Goal: Task Accomplishment & Management: Use online tool/utility

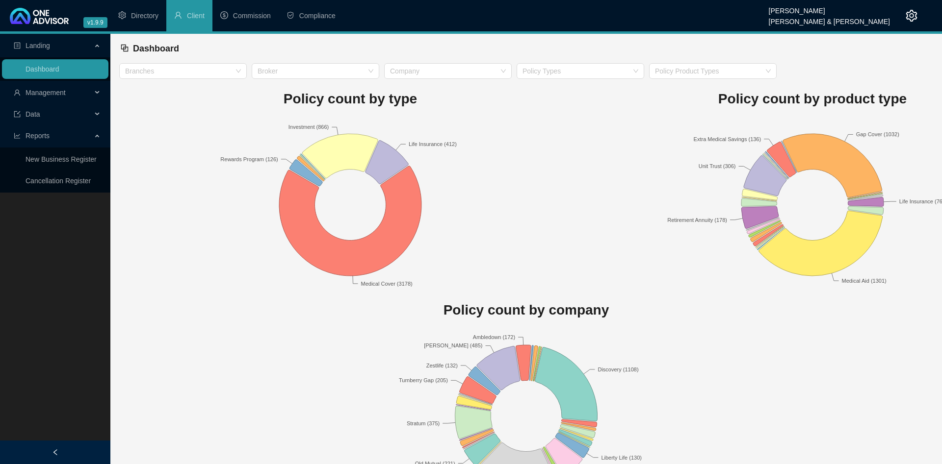
click at [577, 159] on rect at bounding box center [350, 205] width 462 height 172
click at [82, 100] on span "Management" at bounding box center [53, 93] width 78 height 20
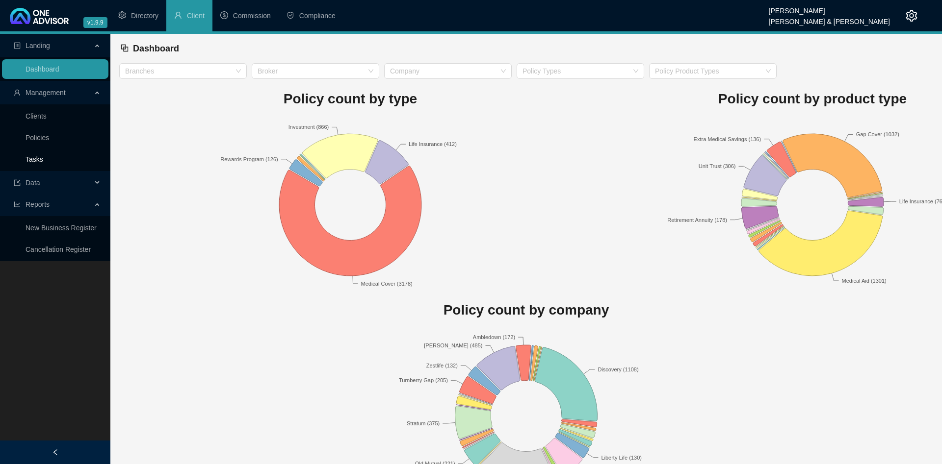
click at [43, 158] on link "Tasks" at bounding box center [34, 159] width 18 height 8
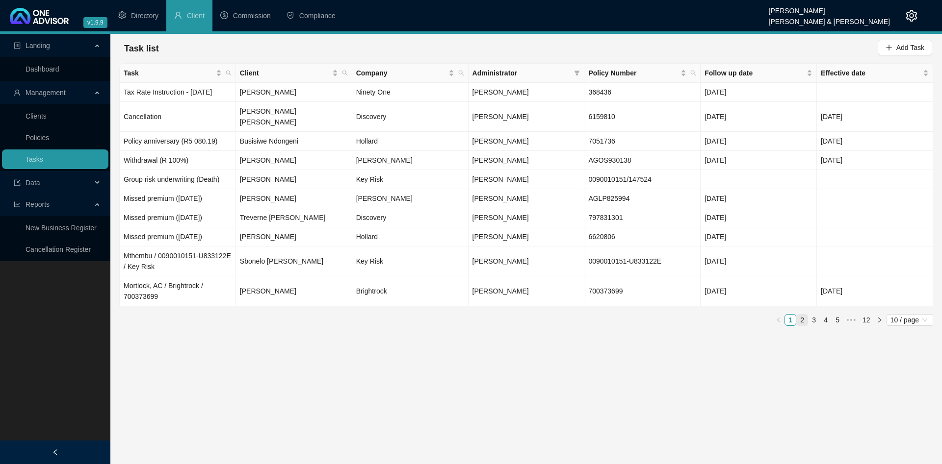
click at [805, 315] on link "2" at bounding box center [801, 320] width 11 height 11
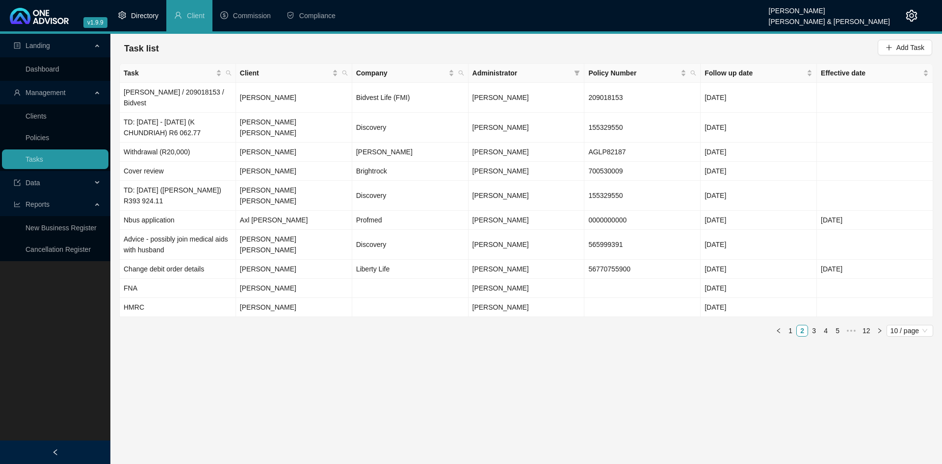
click at [152, 17] on span "Directory" at bounding box center [144, 16] width 27 height 8
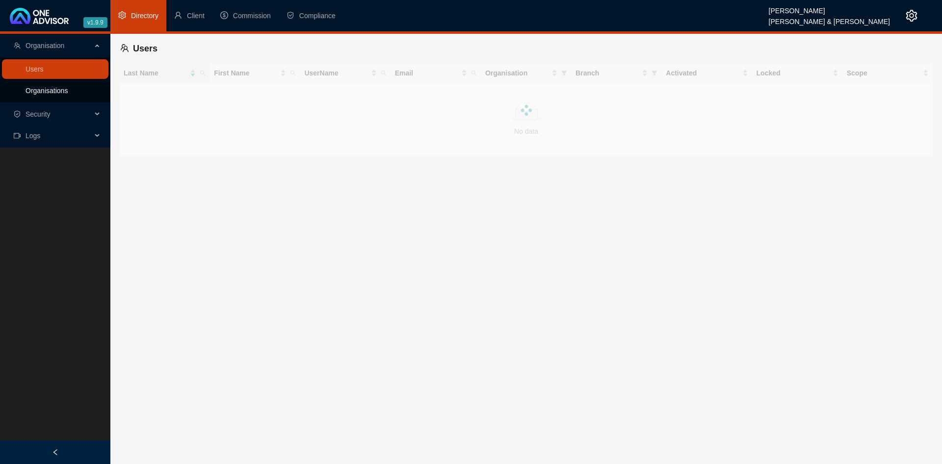
click at [64, 91] on link "Organisations" at bounding box center [46, 91] width 42 height 8
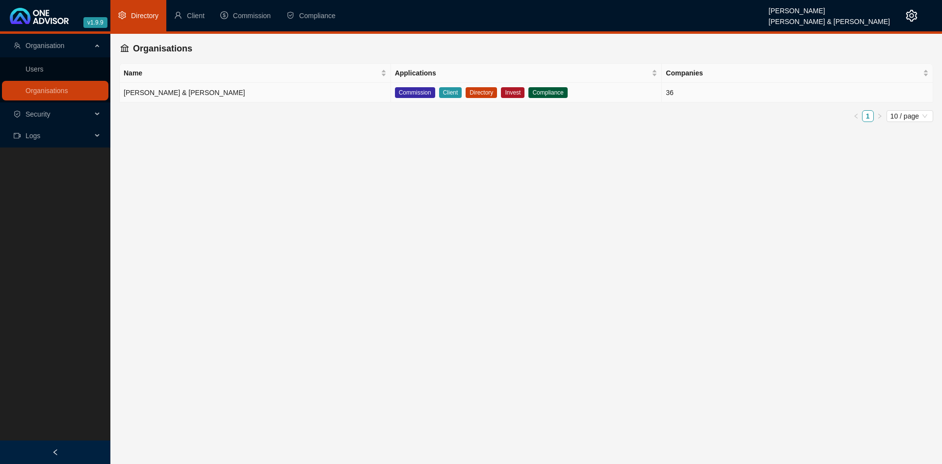
click at [284, 91] on td "[PERSON_NAME] & [PERSON_NAME]" at bounding box center [255, 93] width 271 height 20
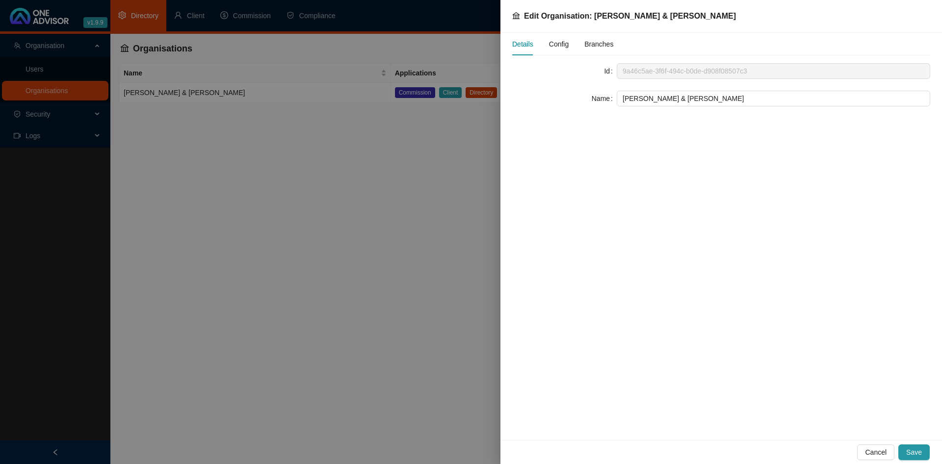
click at [555, 43] on span "Config" at bounding box center [559, 44] width 20 height 7
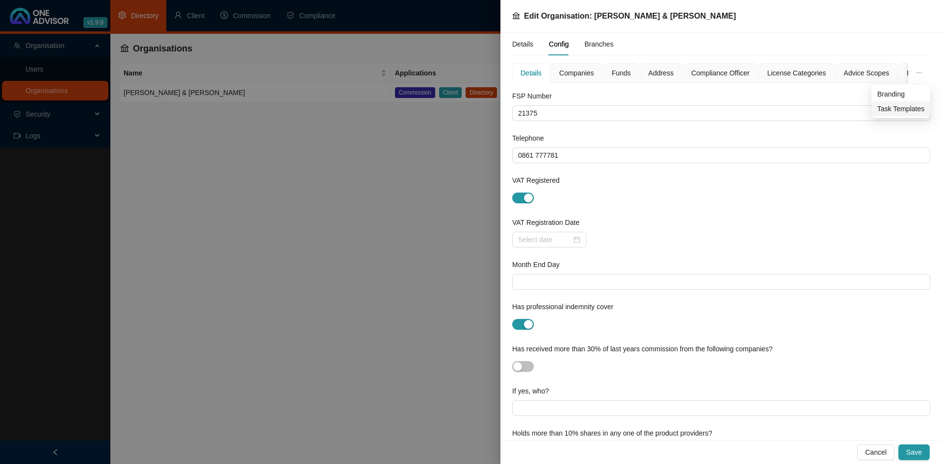
click at [904, 111] on span "Task Templates" at bounding box center [900, 108] width 47 height 11
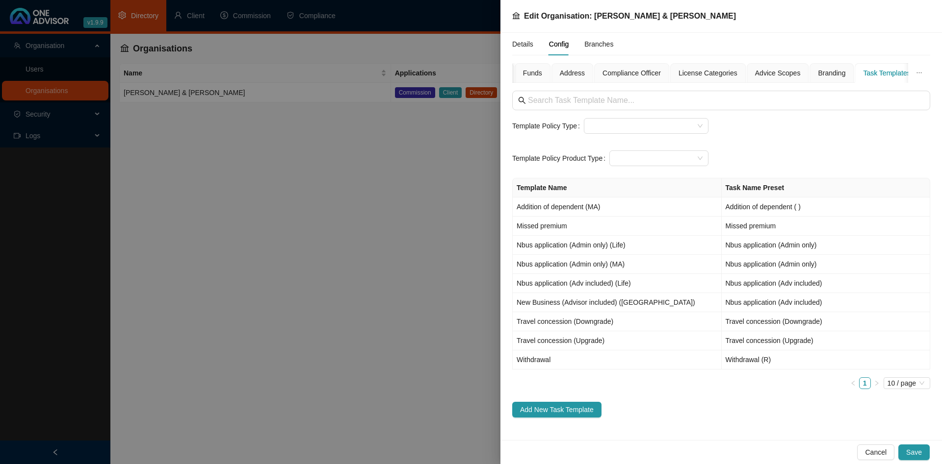
click at [307, 232] on div at bounding box center [471, 232] width 942 height 464
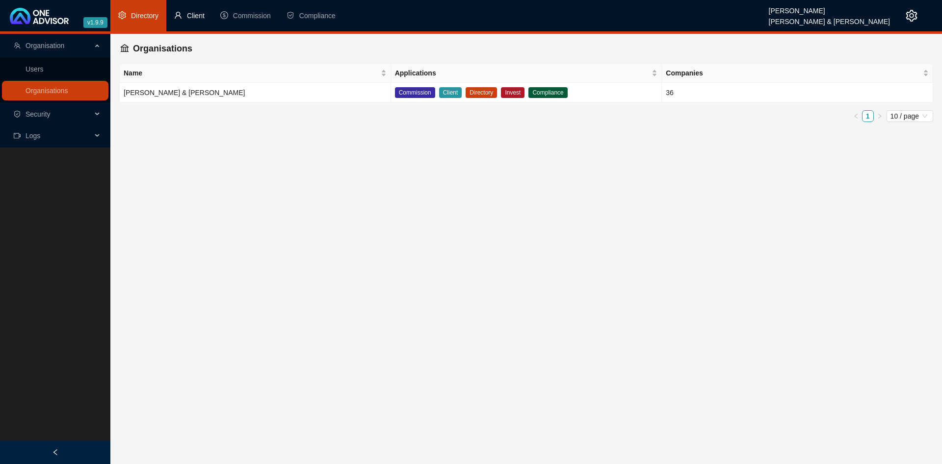
click at [194, 23] on li "Client" at bounding box center [189, 15] width 46 height 31
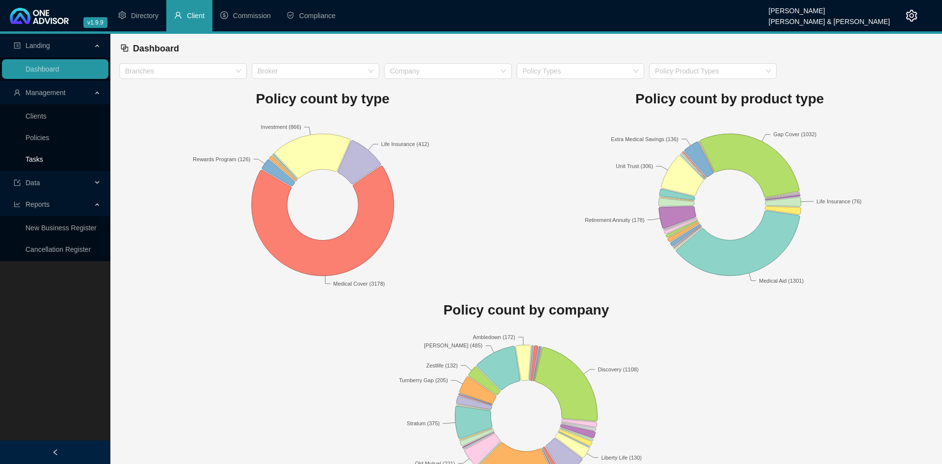
click at [43, 161] on link "Tasks" at bounding box center [34, 159] width 18 height 8
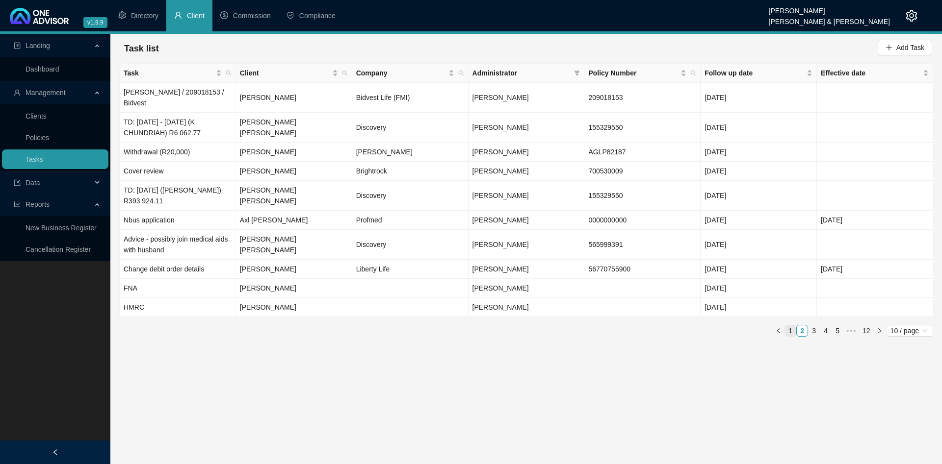
click at [791, 326] on link "1" at bounding box center [790, 331] width 11 height 11
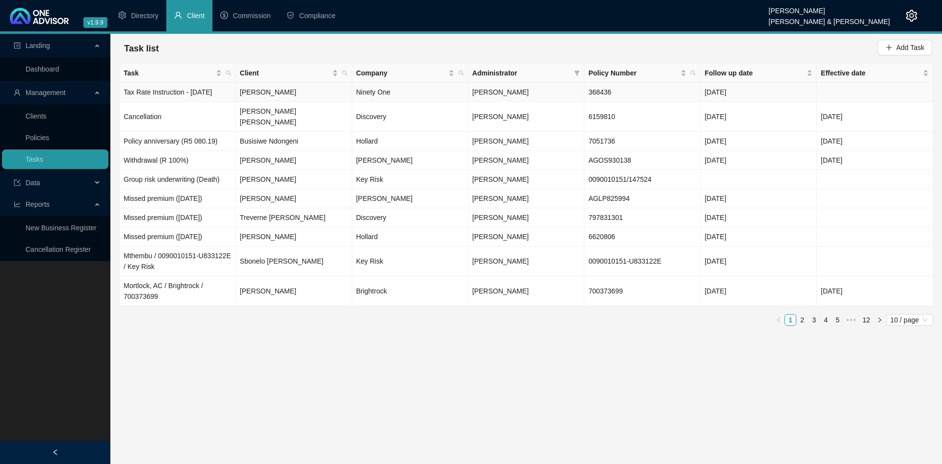
click at [303, 94] on td "[PERSON_NAME]" at bounding box center [294, 92] width 116 height 19
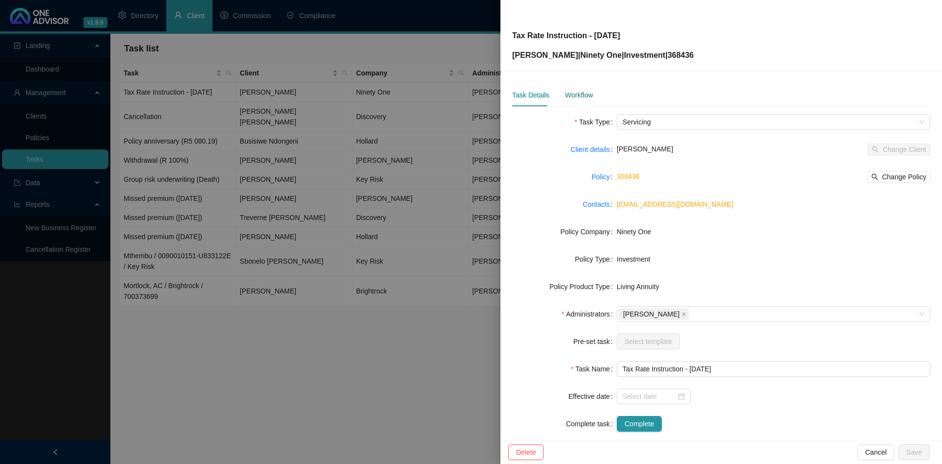
click at [579, 94] on div "Workflow" at bounding box center [578, 95] width 28 height 11
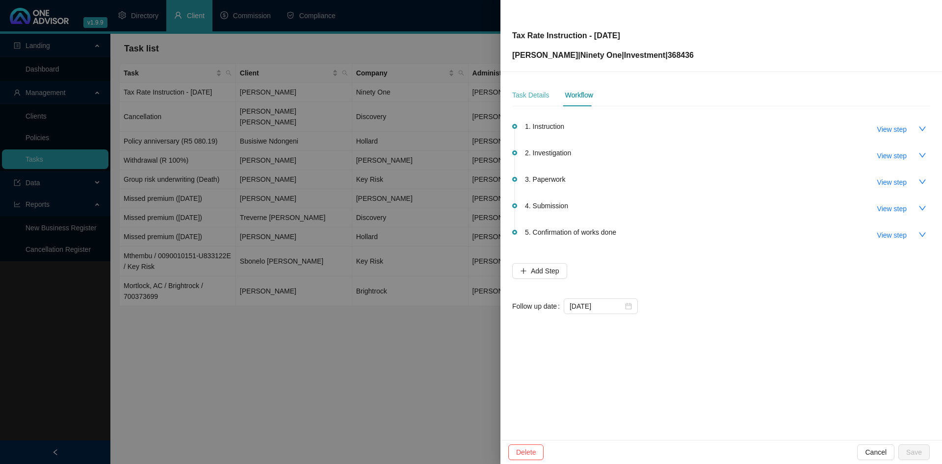
click at [532, 101] on div "Task Details" at bounding box center [530, 95] width 37 height 23
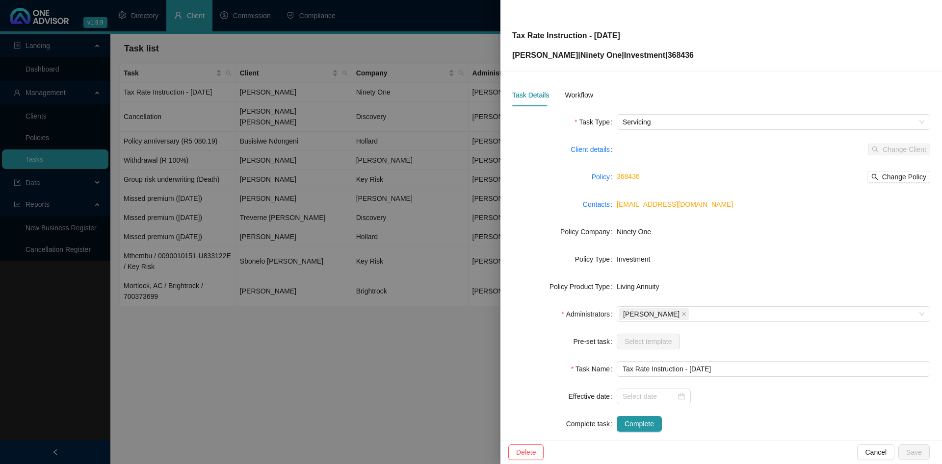
click at [349, 137] on div at bounding box center [471, 232] width 942 height 464
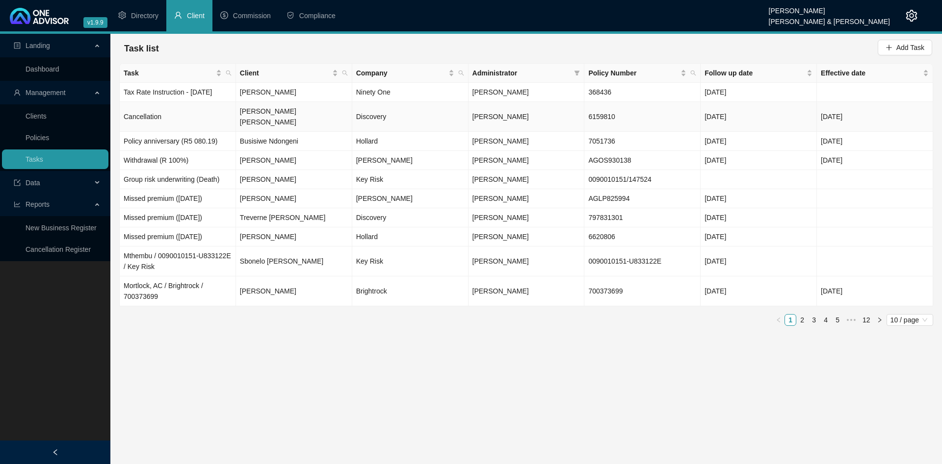
click at [225, 110] on td "Cancellation" at bounding box center [178, 117] width 116 height 30
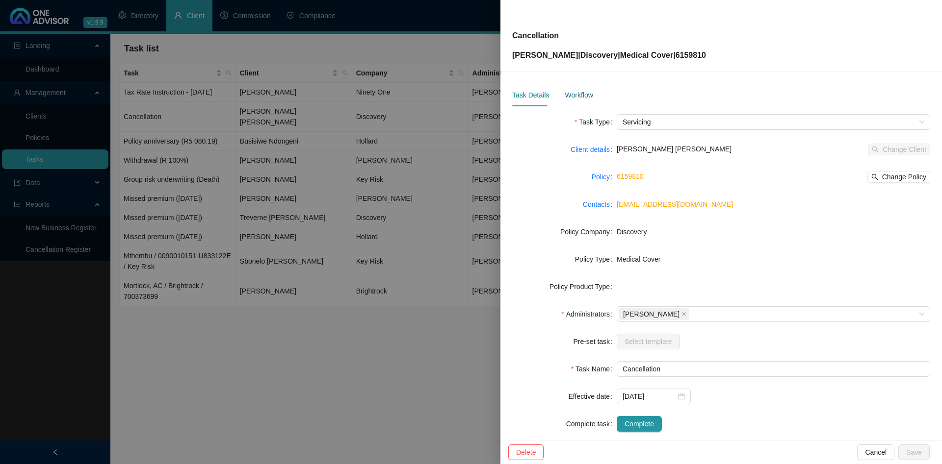
click at [584, 99] on div "Workflow" at bounding box center [578, 95] width 28 height 11
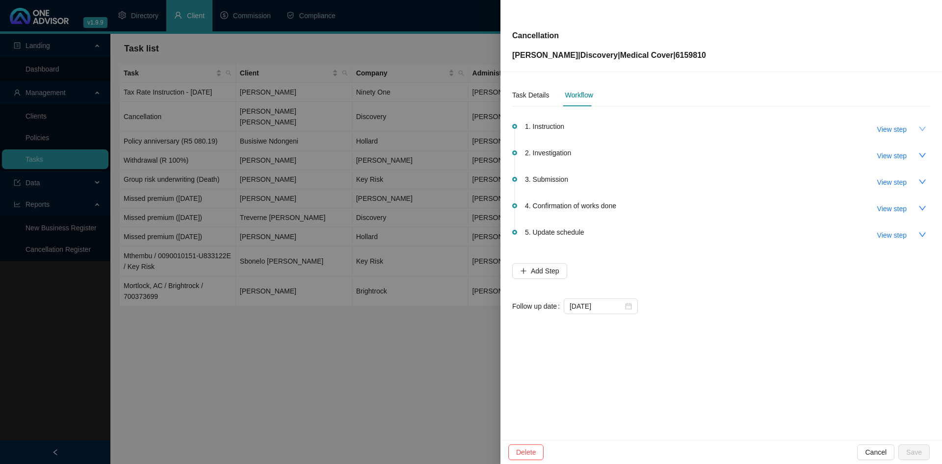
click at [919, 128] on icon "down" at bounding box center [922, 129] width 8 height 8
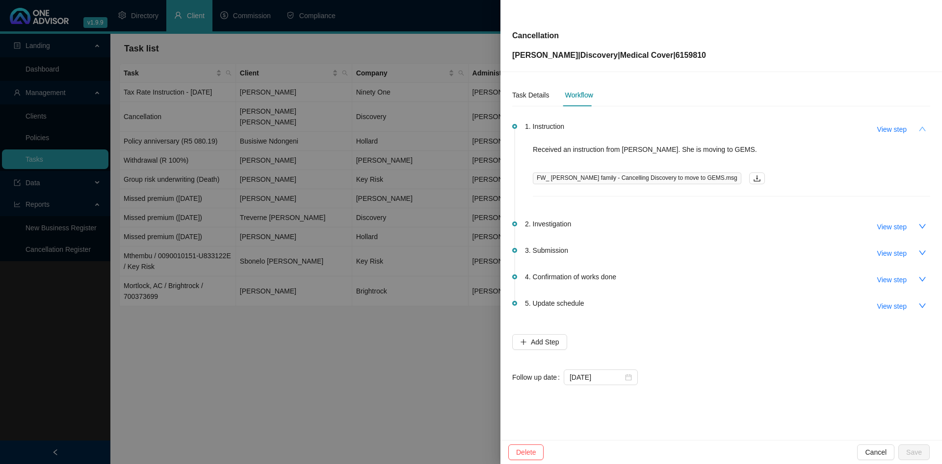
click at [924, 129] on icon "up" at bounding box center [922, 129] width 8 height 8
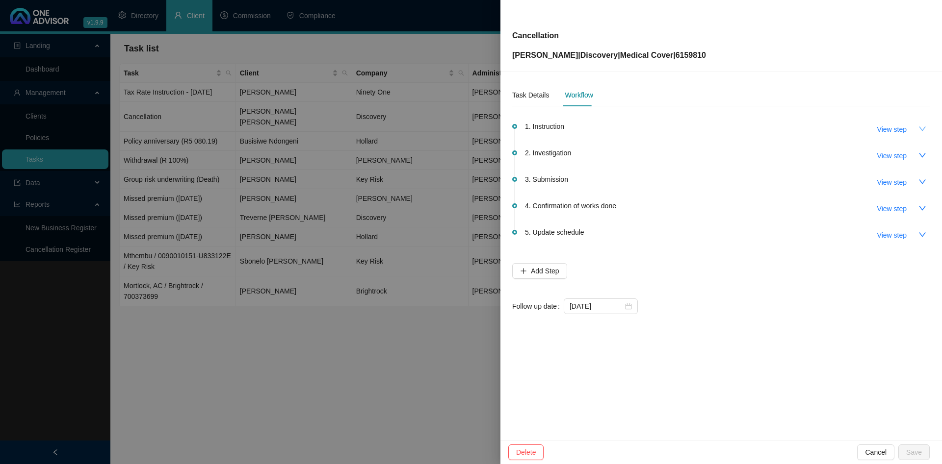
click at [290, 184] on div at bounding box center [471, 232] width 942 height 464
